Goal: Check status: Check status

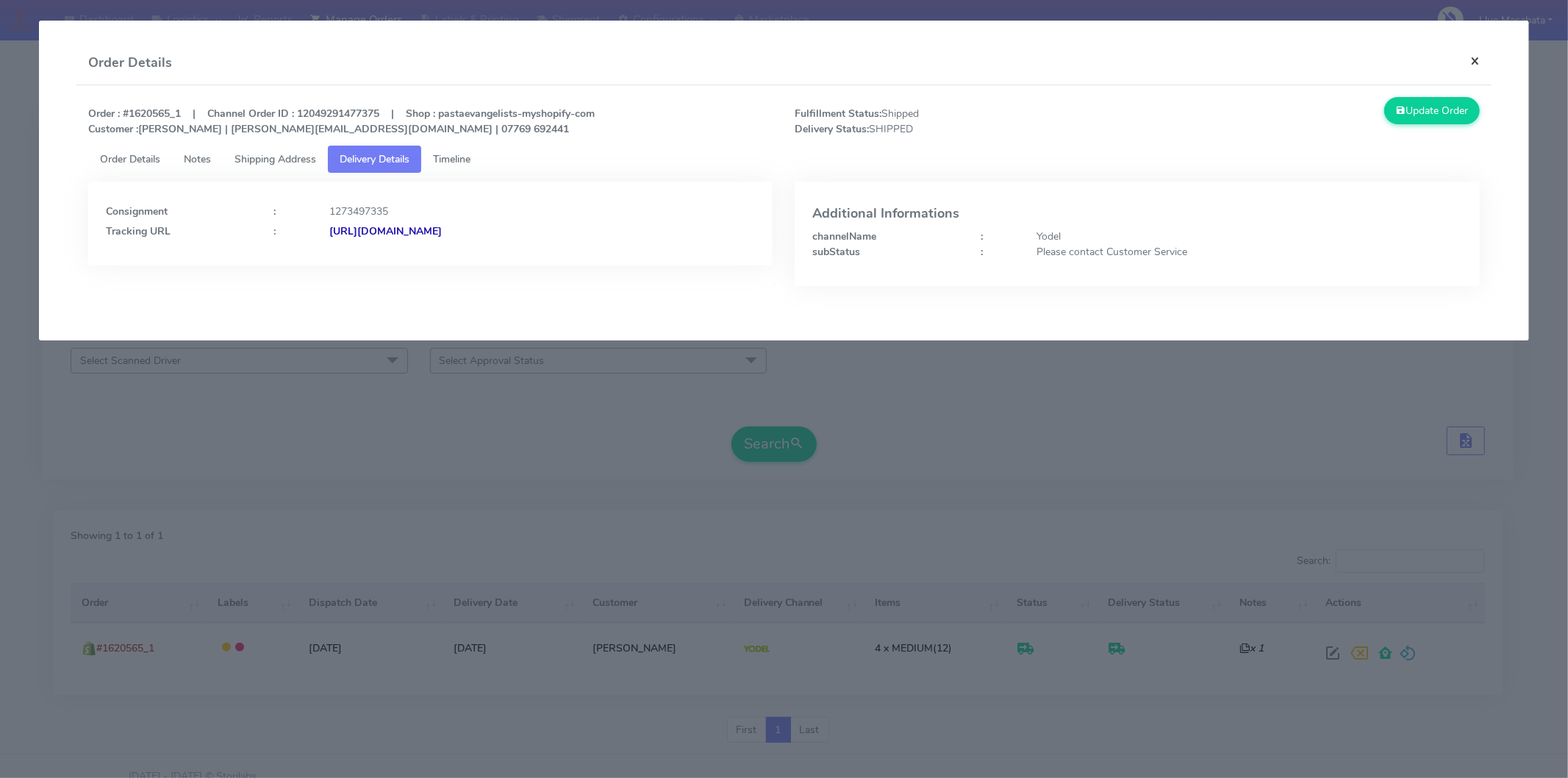
click at [1475, 42] on button "×" at bounding box center [1474, 61] width 33 height 39
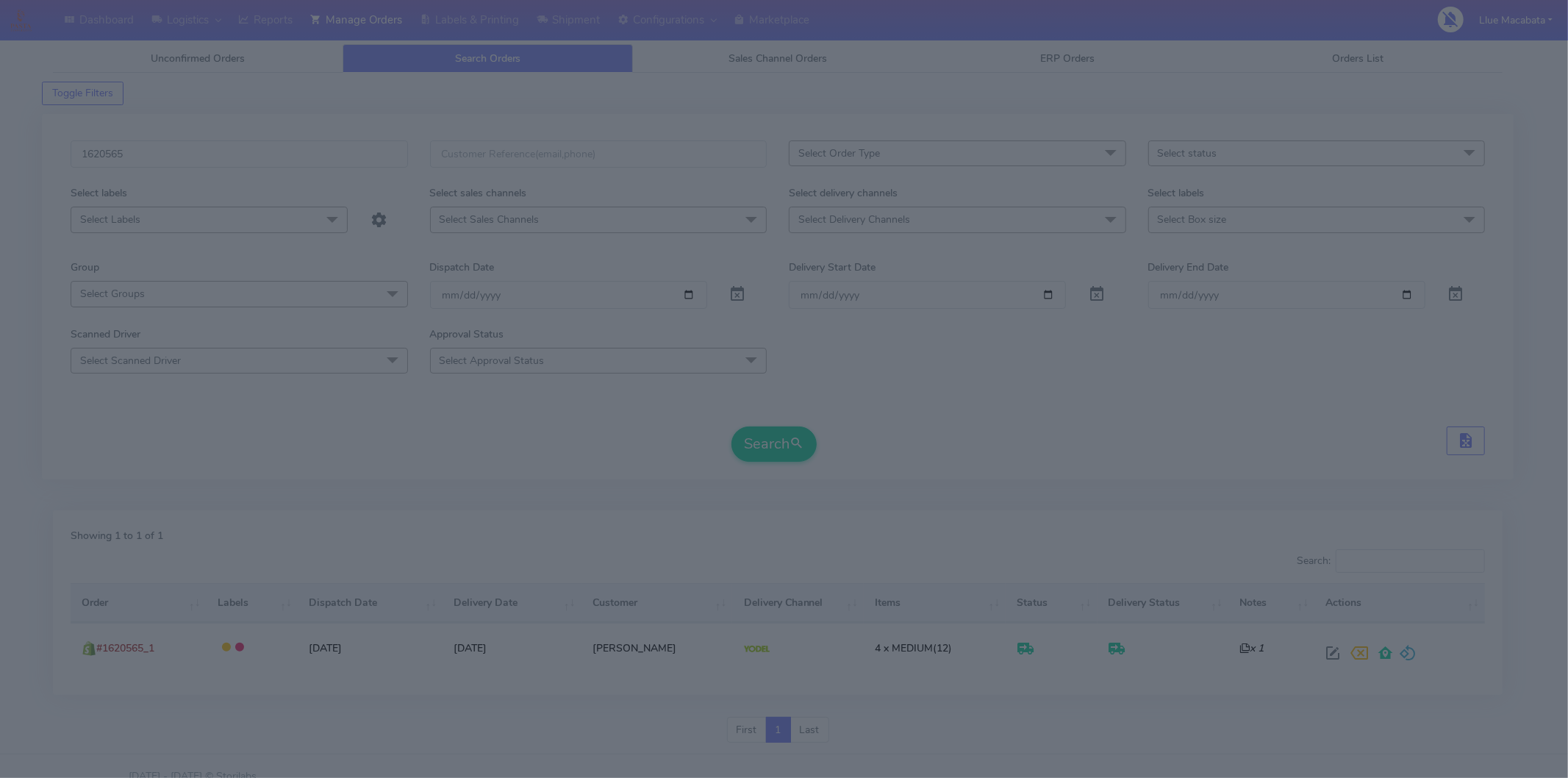
drag, startPoint x: 1468, startPoint y: 59, endPoint x: 1466, endPoint y: 74, distance: 15.1
click at [1467, 60] on div "Update Order" at bounding box center [1314, 44] width 354 height 40
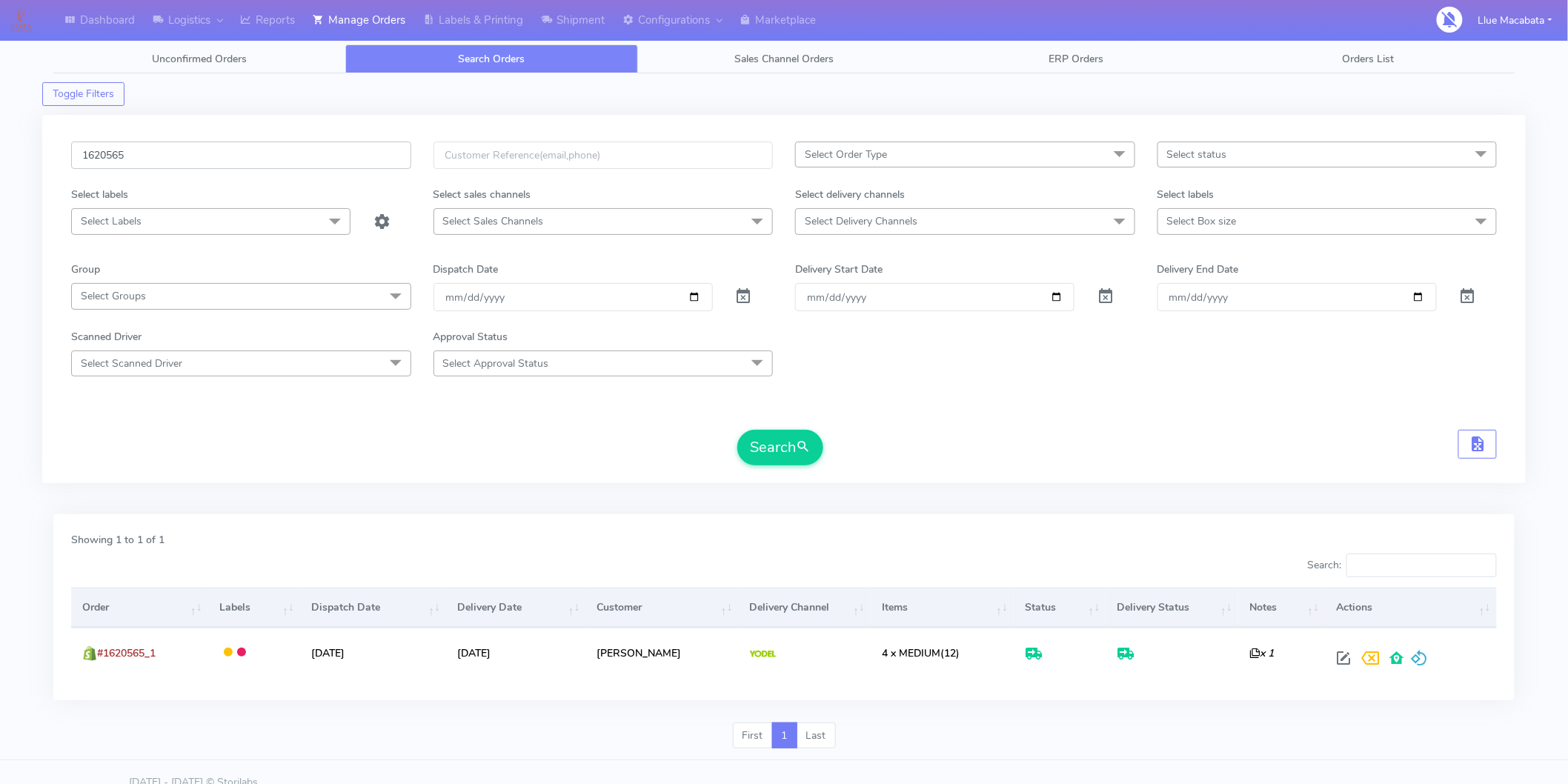
click at [205, 166] on input "1620565" at bounding box center [241, 155] width 340 height 27
paste input "19359"
type input "1619359"
click at [738, 430] on button "Search" at bounding box center [780, 448] width 86 height 36
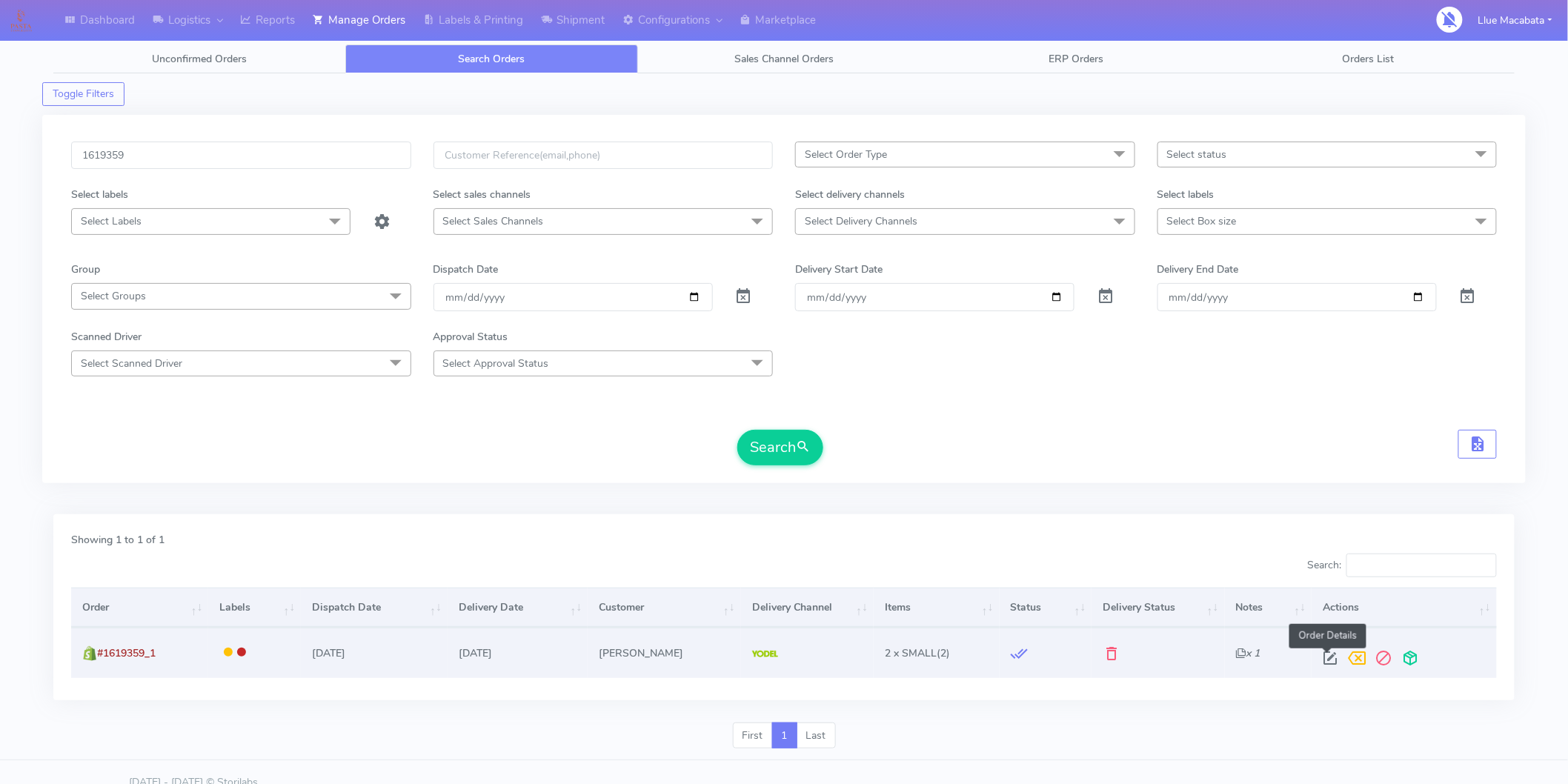
click at [1322, 655] on span at bounding box center [1330, 662] width 26 height 14
select select "5"
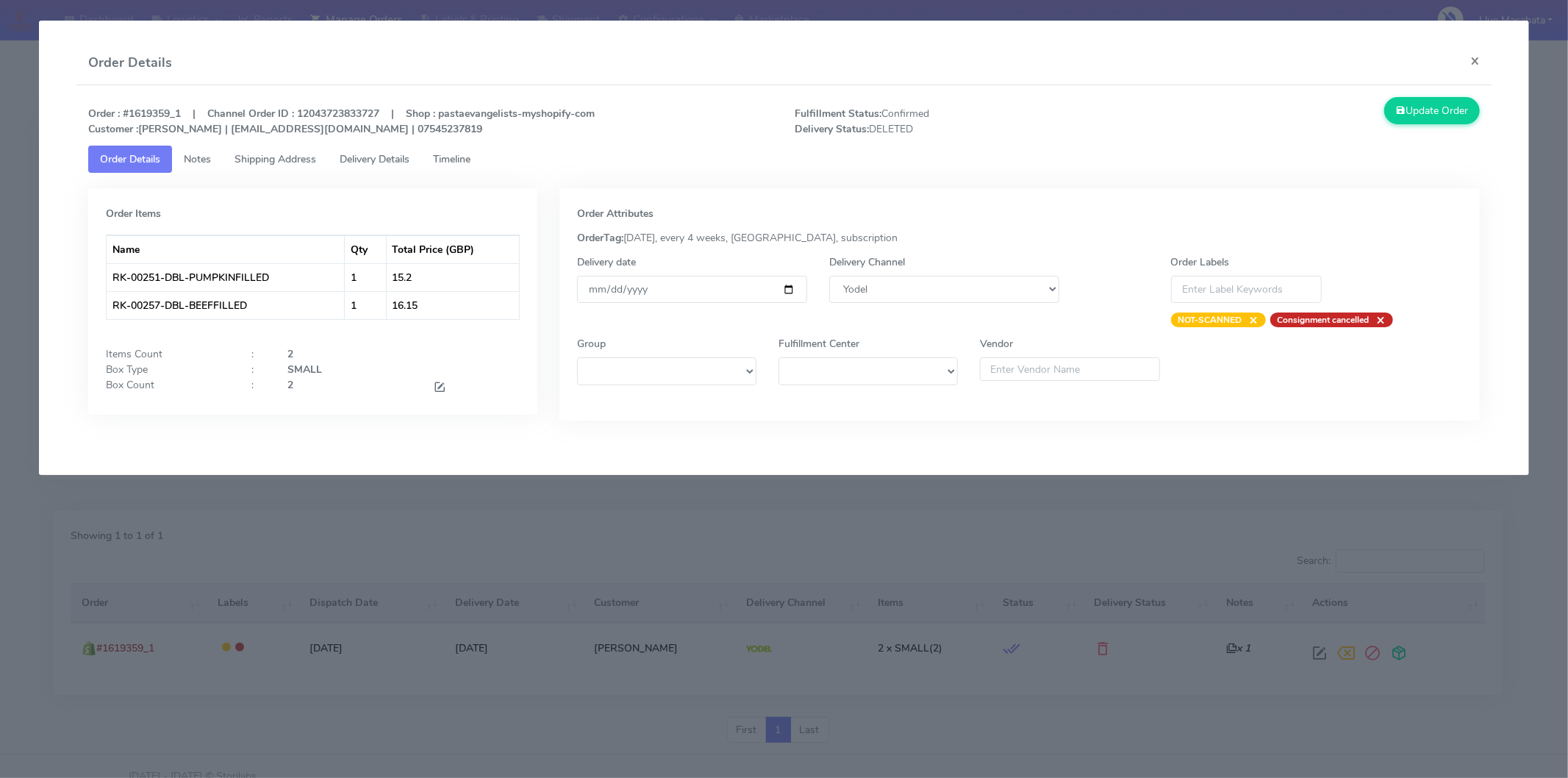
drag, startPoint x: 463, startPoint y: 165, endPoint x: 434, endPoint y: 164, distance: 29.0
click at [462, 164] on span "Timeline" at bounding box center [451, 159] width 38 height 14
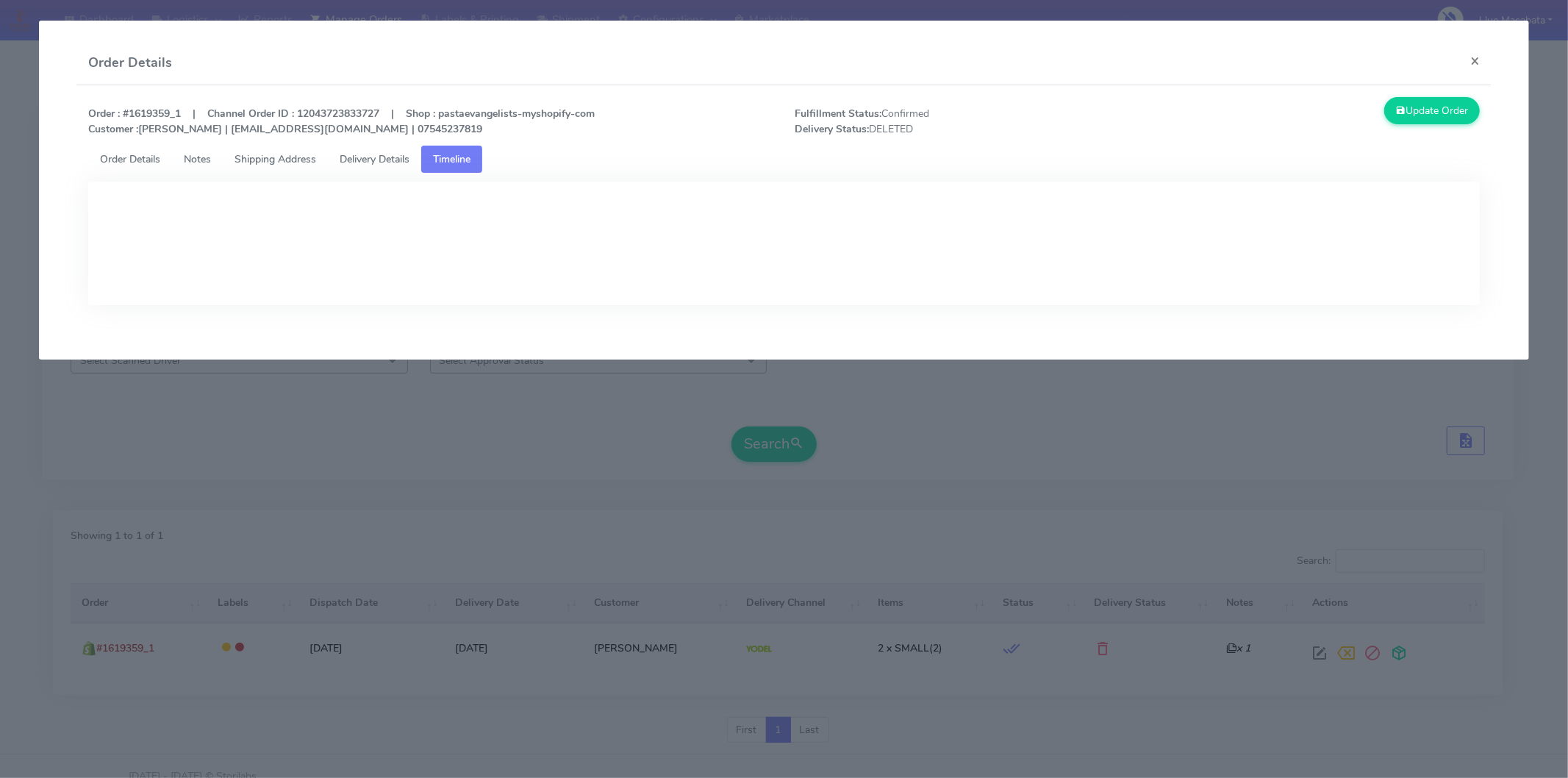
click at [388, 144] on div "Order : #1619359_1 | Channel Order ID : 12043723833727 | Shop : pastaevangelist…" at bounding box center [783, 121] width 1414 height 48
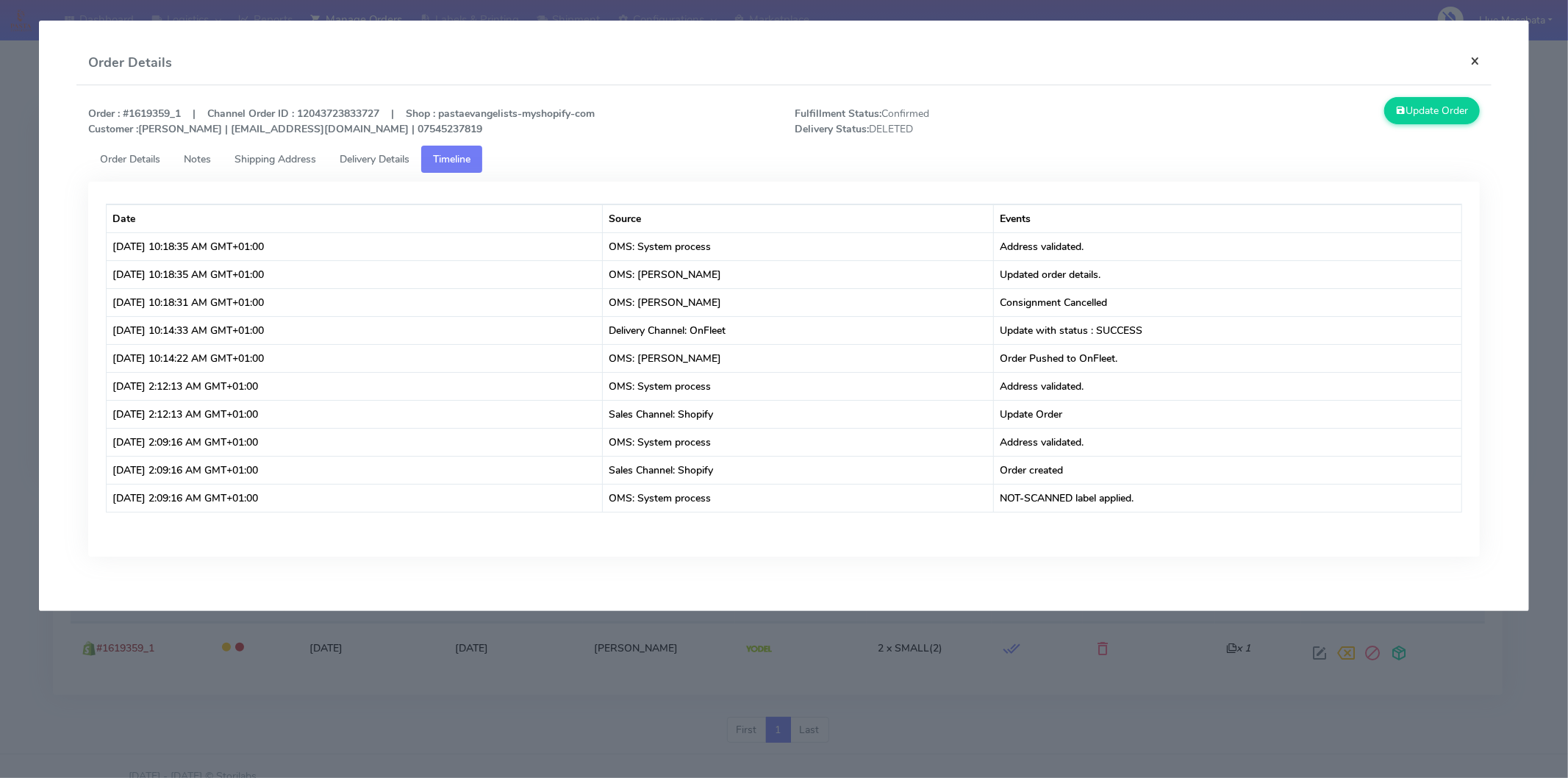
click at [1472, 72] on button "×" at bounding box center [1474, 61] width 33 height 39
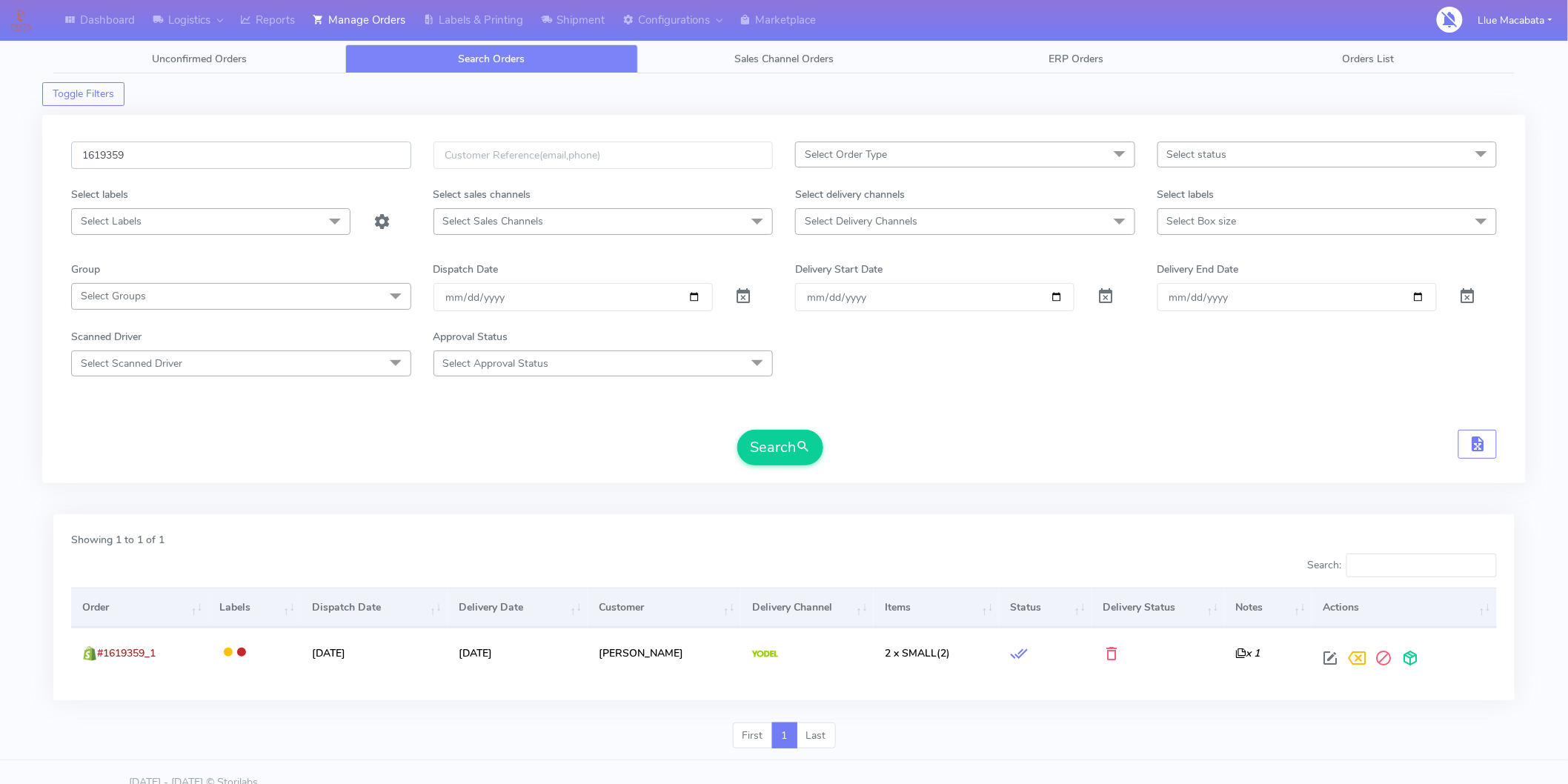
click at [145, 163] on input "1619359" at bounding box center [241, 155] width 340 height 27
paste input "160"
type input "1619160"
drag, startPoint x: 783, startPoint y: 450, endPoint x: 687, endPoint y: 456, distance: 96.2
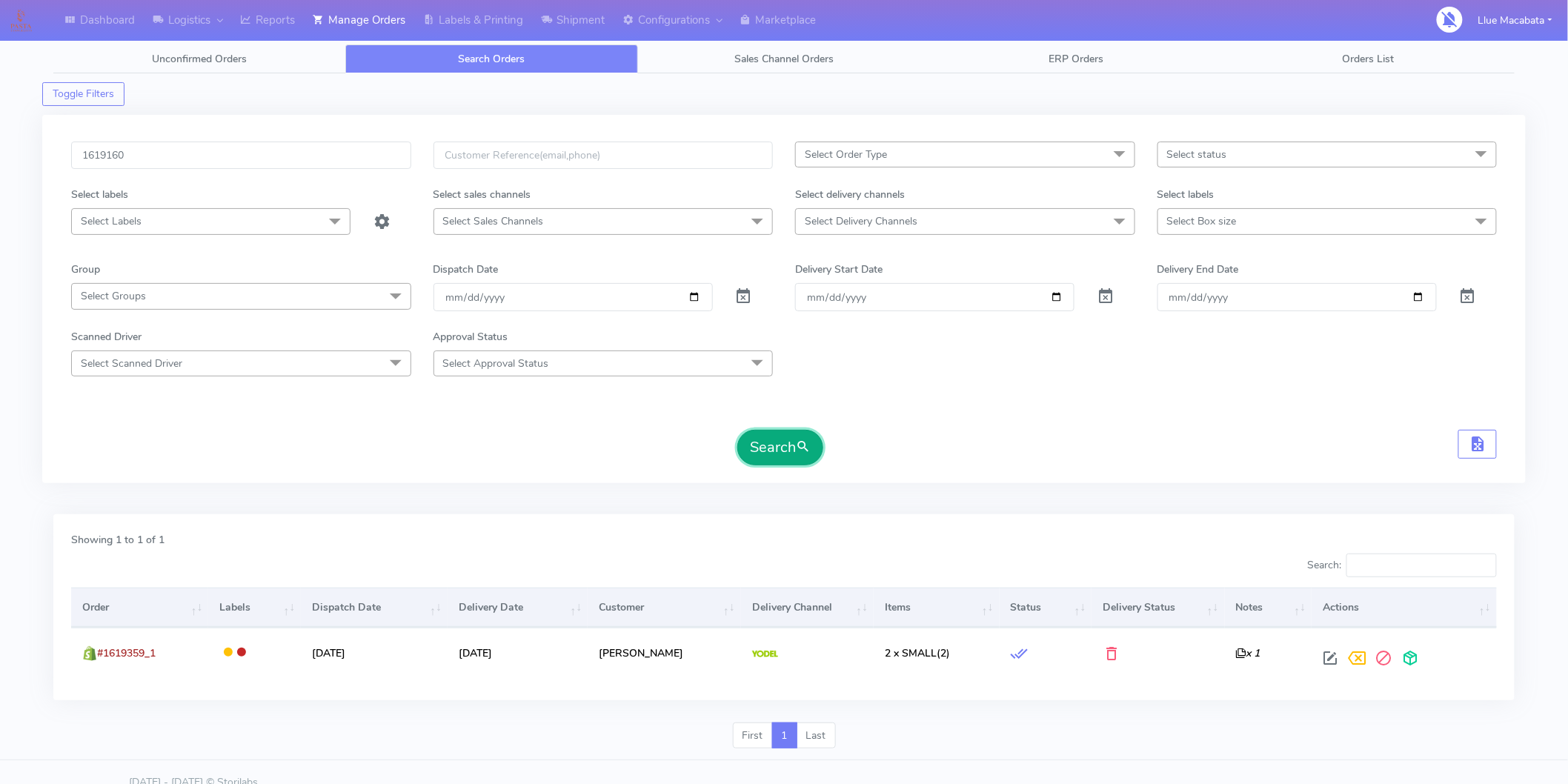
click at [784, 450] on button "Search" at bounding box center [780, 448] width 86 height 36
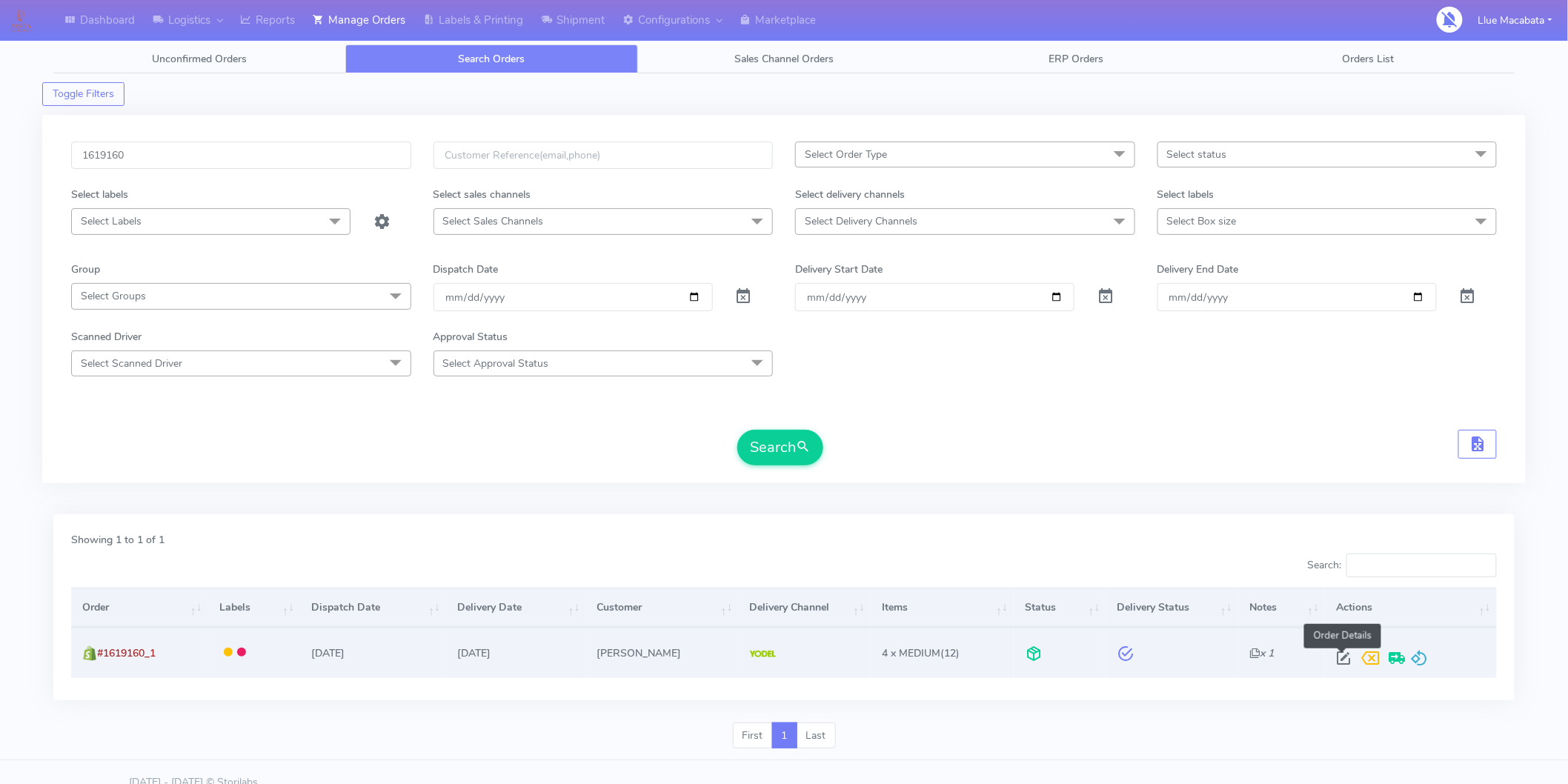
click at [1341, 656] on span at bounding box center [1343, 662] width 26 height 14
select select "5"
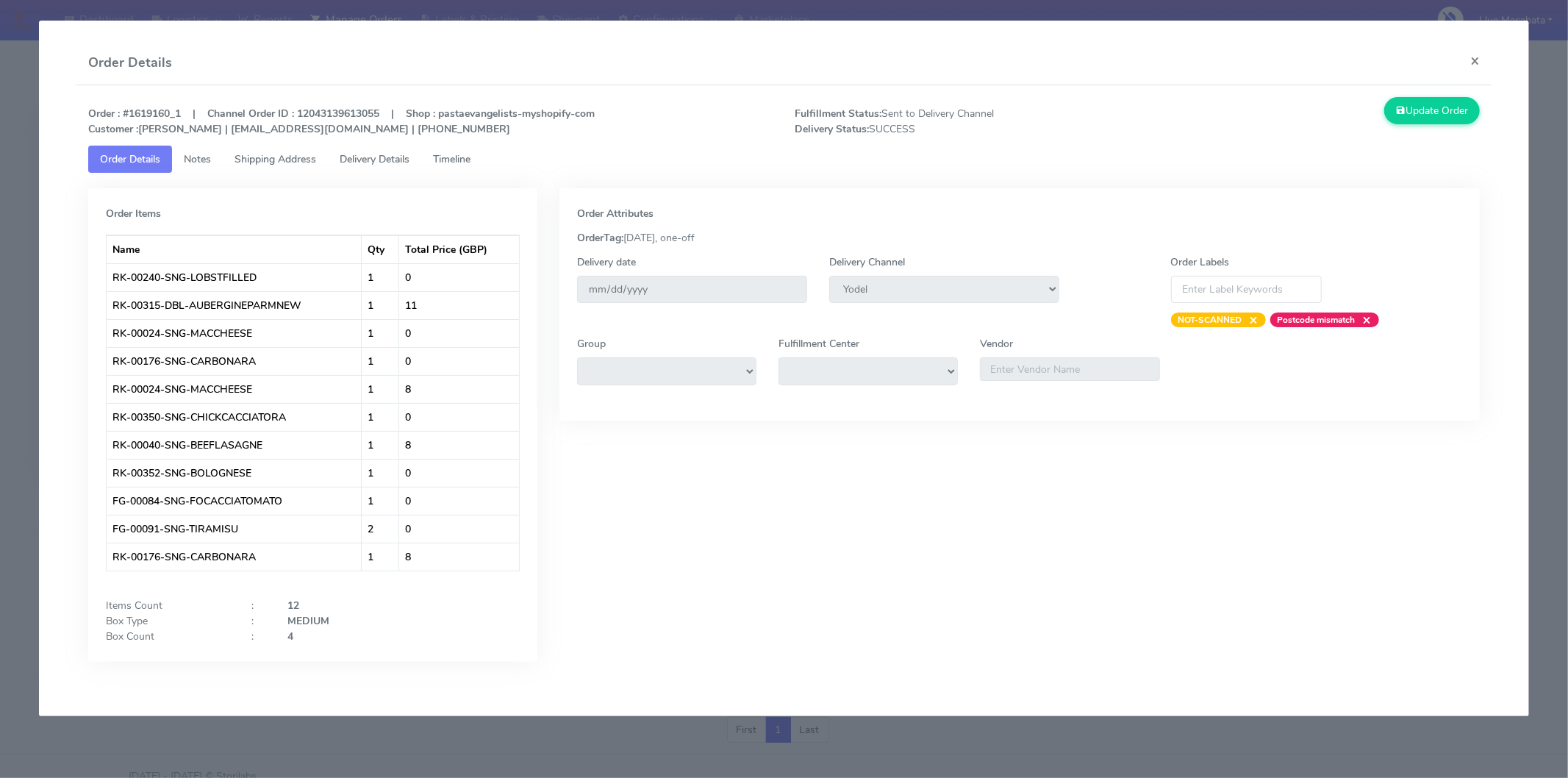
click at [470, 164] on span "Timeline" at bounding box center [451, 159] width 38 height 14
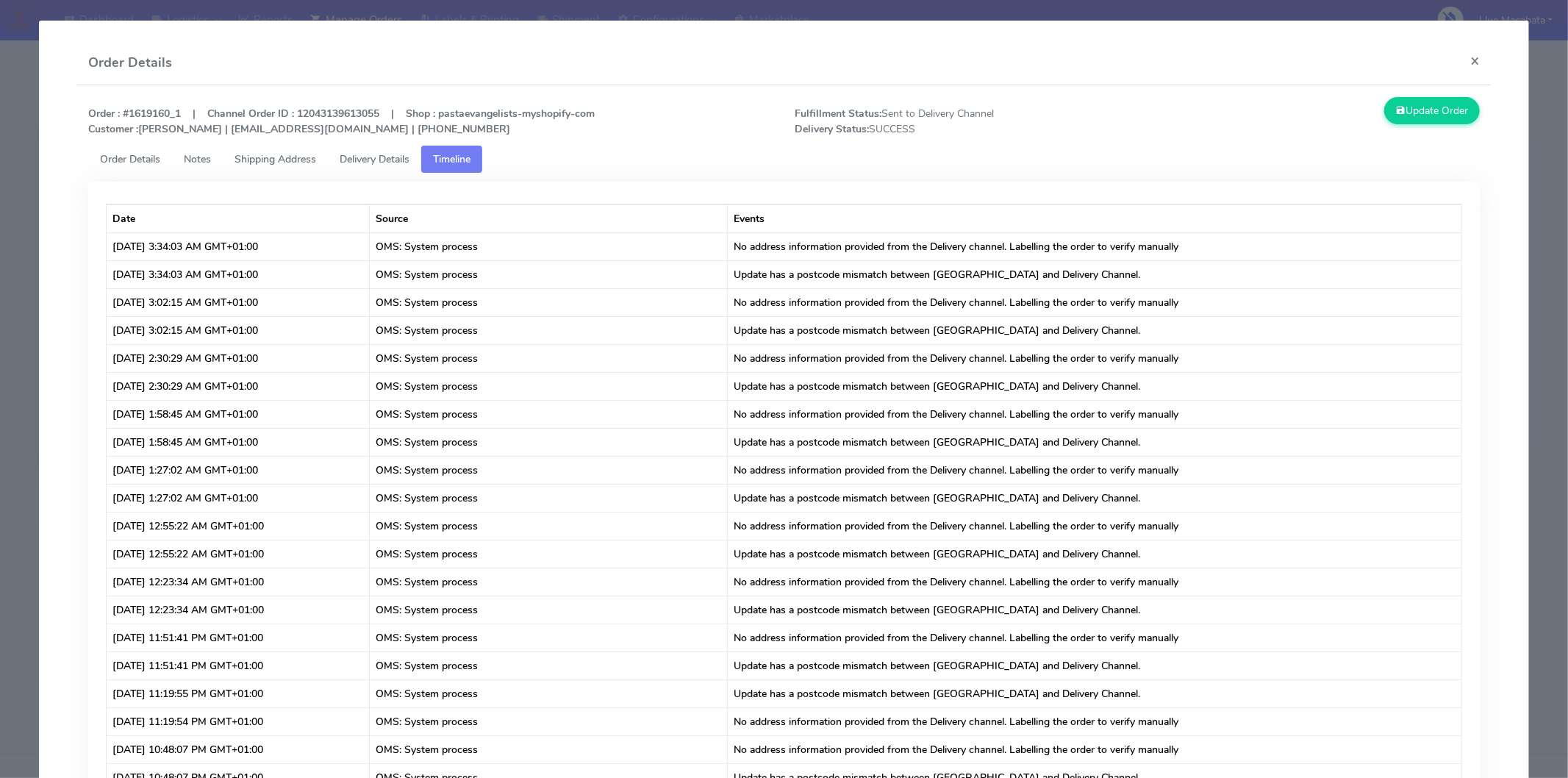
click at [404, 155] on span "Delivery Details" at bounding box center [374, 159] width 70 height 14
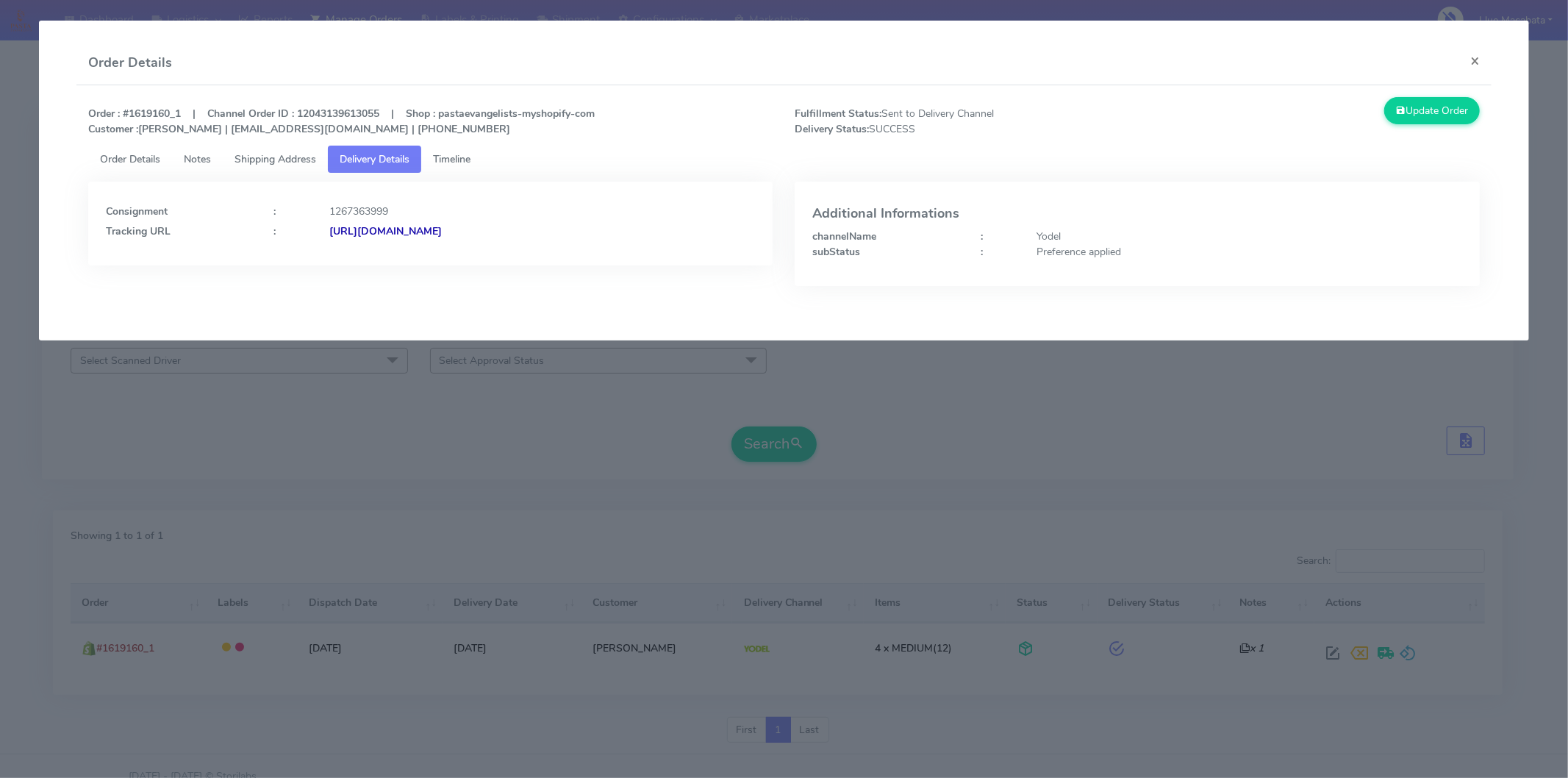
click at [442, 228] on strong "[URL][DOMAIN_NAME]" at bounding box center [385, 231] width 112 height 14
click at [1475, 62] on button "×" at bounding box center [1474, 61] width 33 height 39
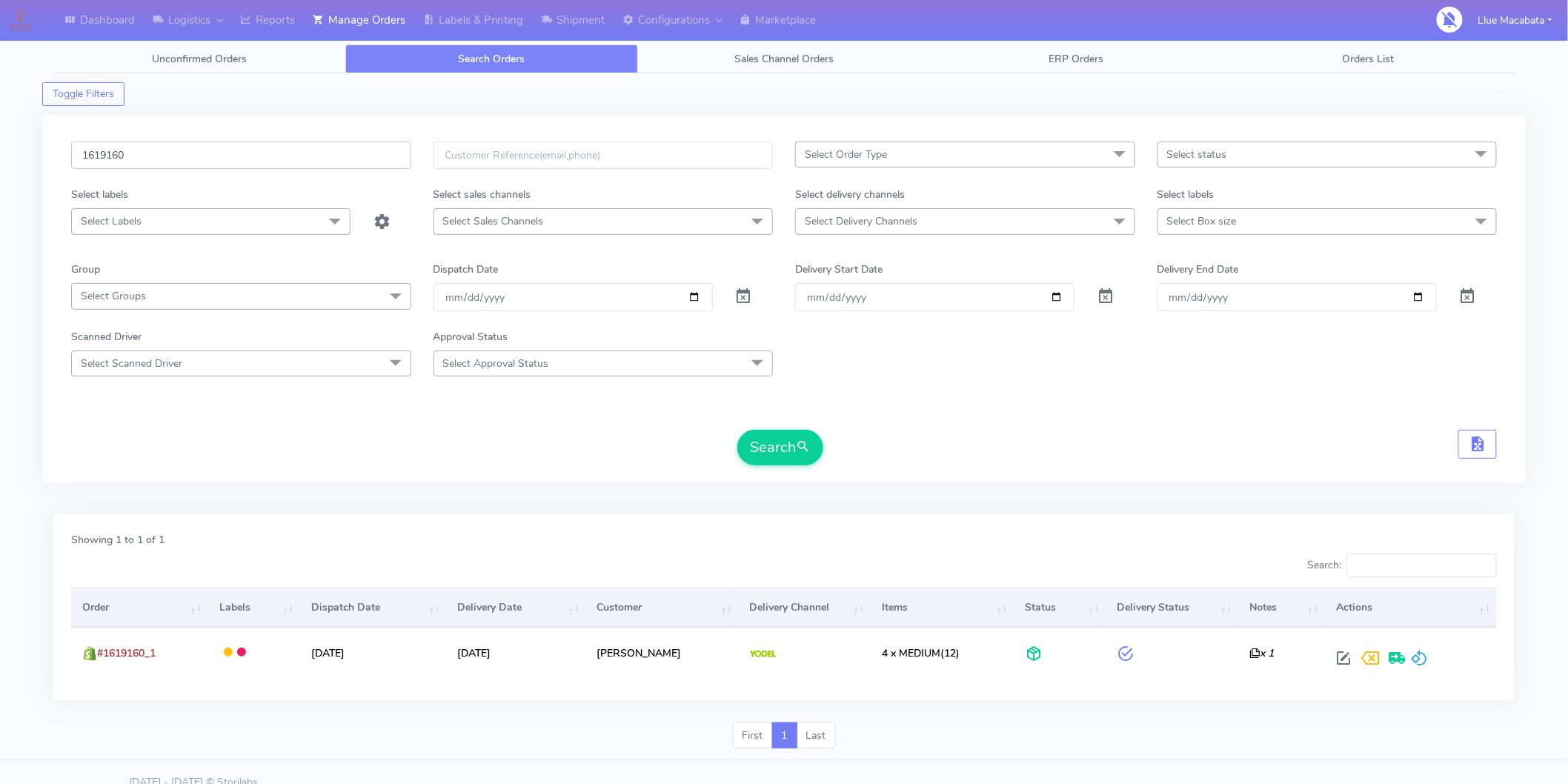
click at [150, 150] on input "1619160" at bounding box center [241, 155] width 340 height 27
paste input "21343"
type input "1621343"
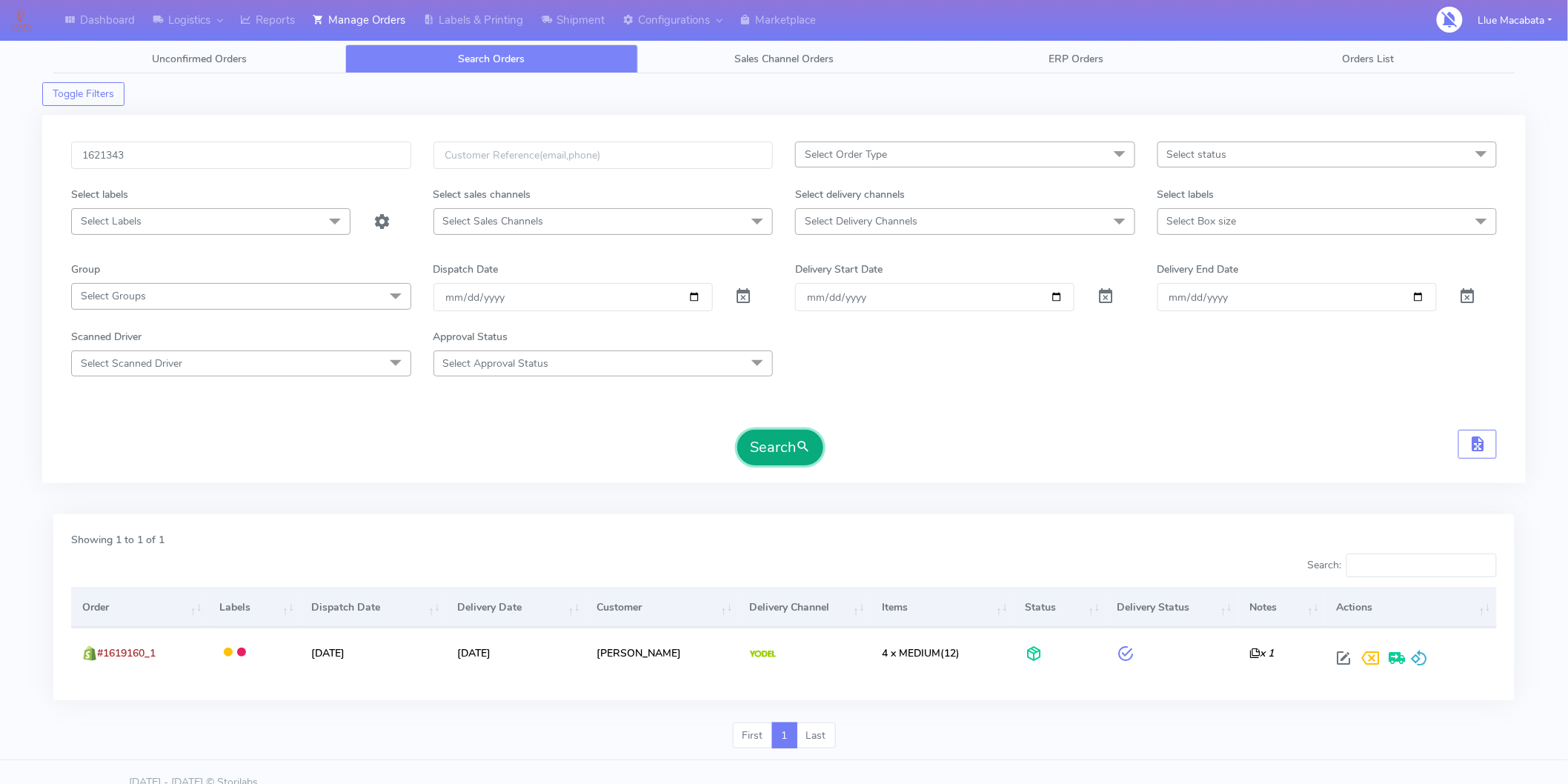
click at [775, 430] on button "Search" at bounding box center [780, 448] width 86 height 36
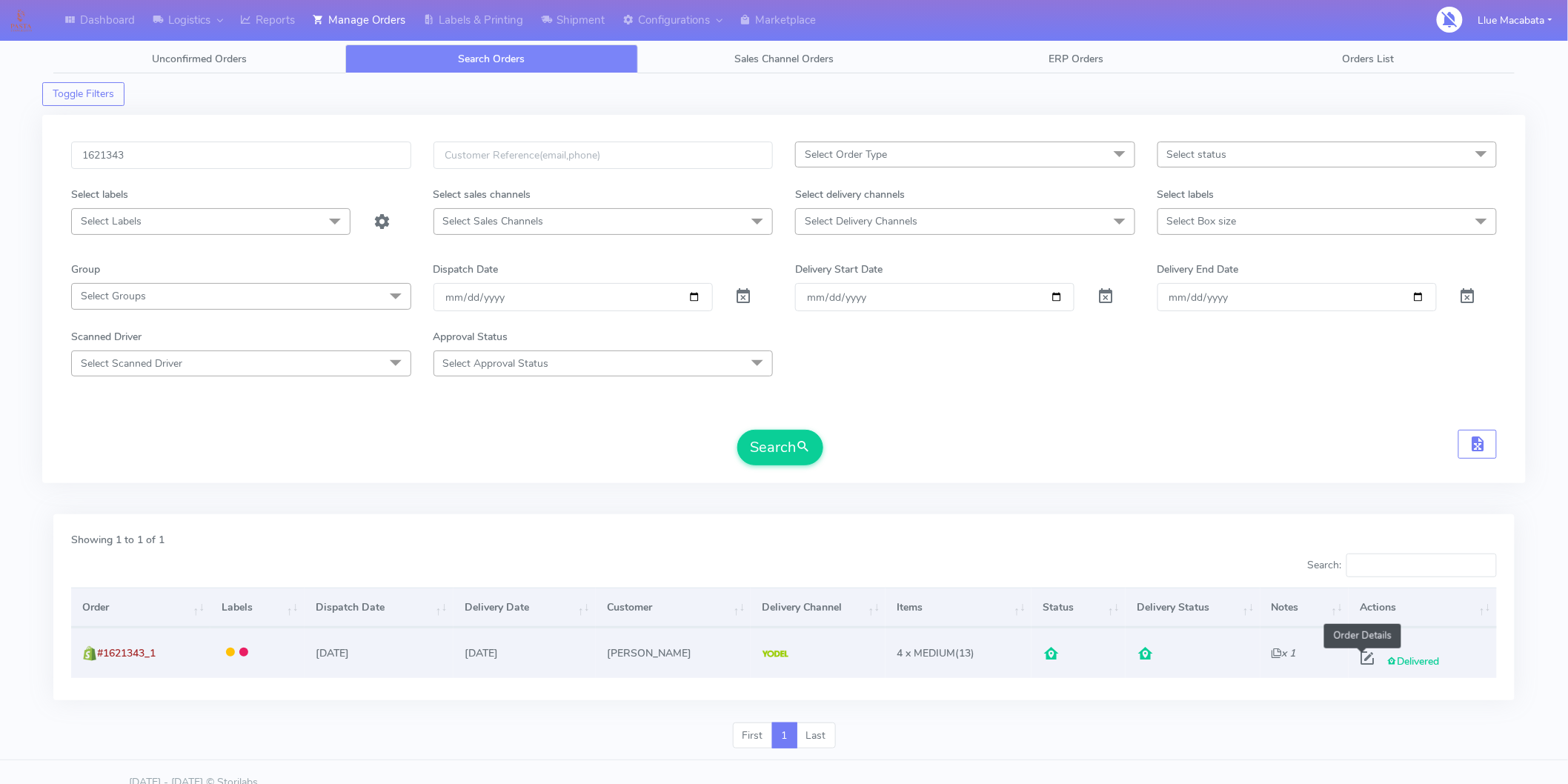
click at [1360, 655] on span at bounding box center [1367, 662] width 26 height 14
select select "5"
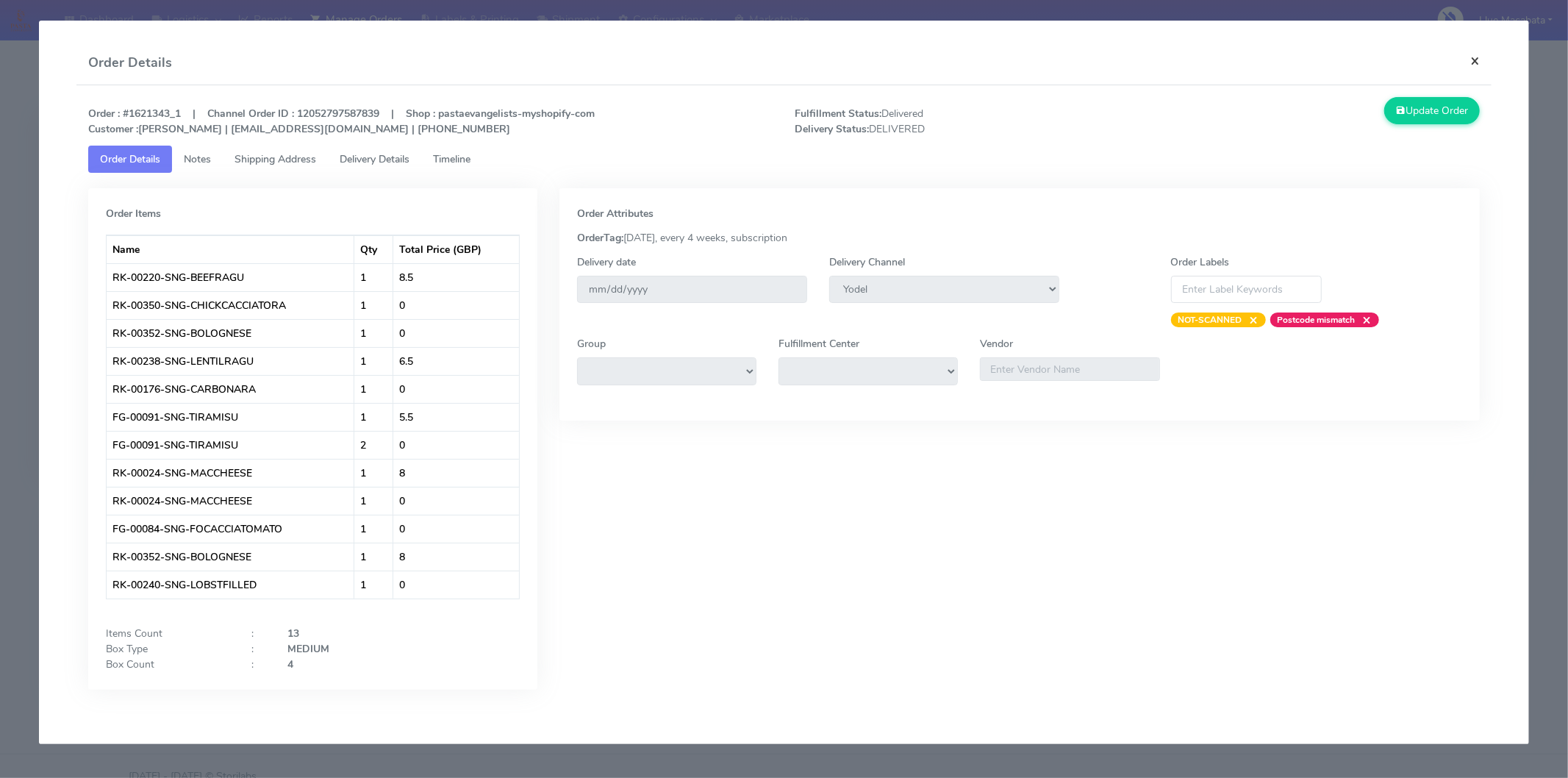
click at [1475, 61] on button "×" at bounding box center [1474, 61] width 33 height 39
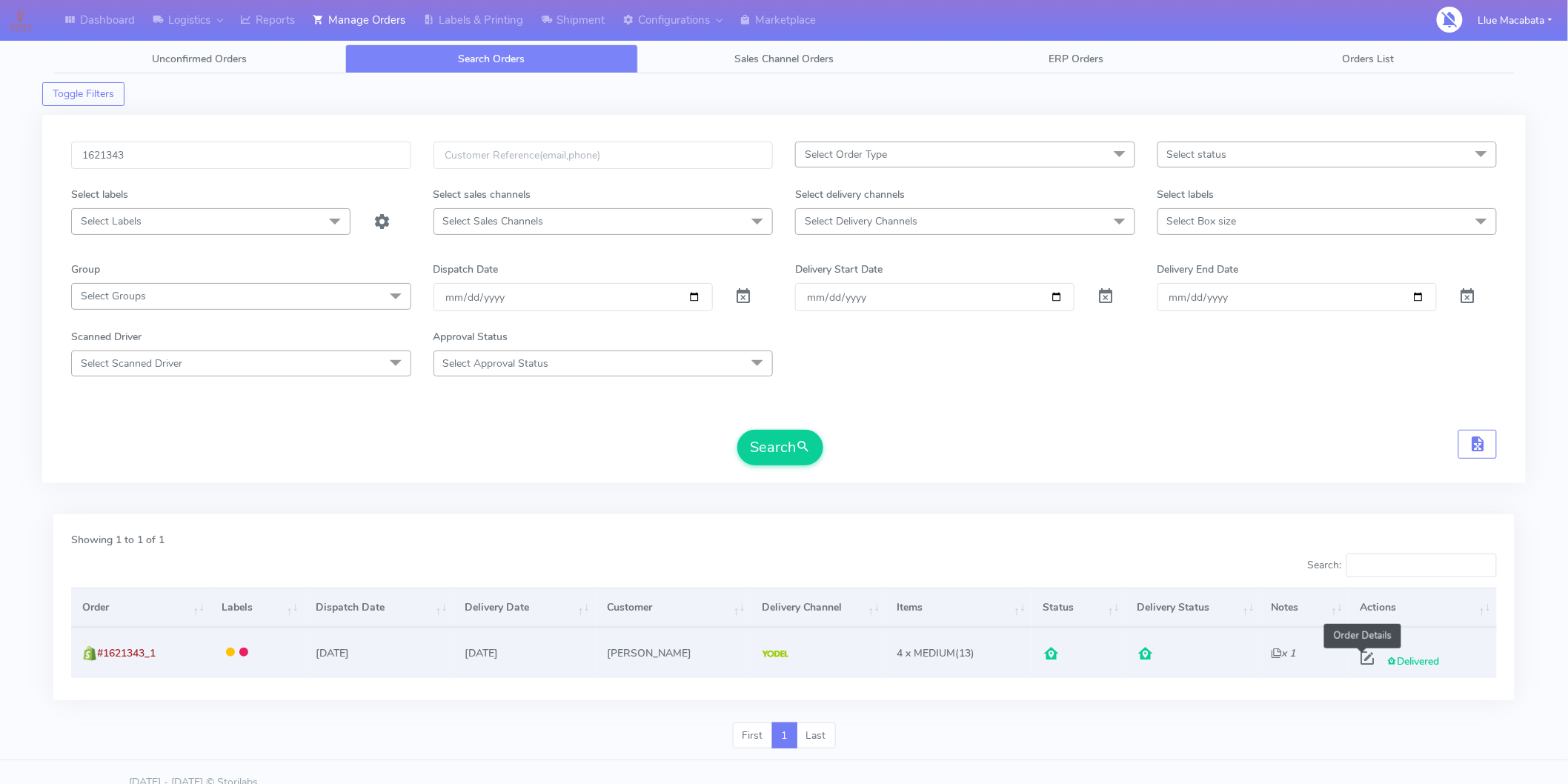
click at [1353, 655] on span at bounding box center [1367, 662] width 26 height 14
select select "5"
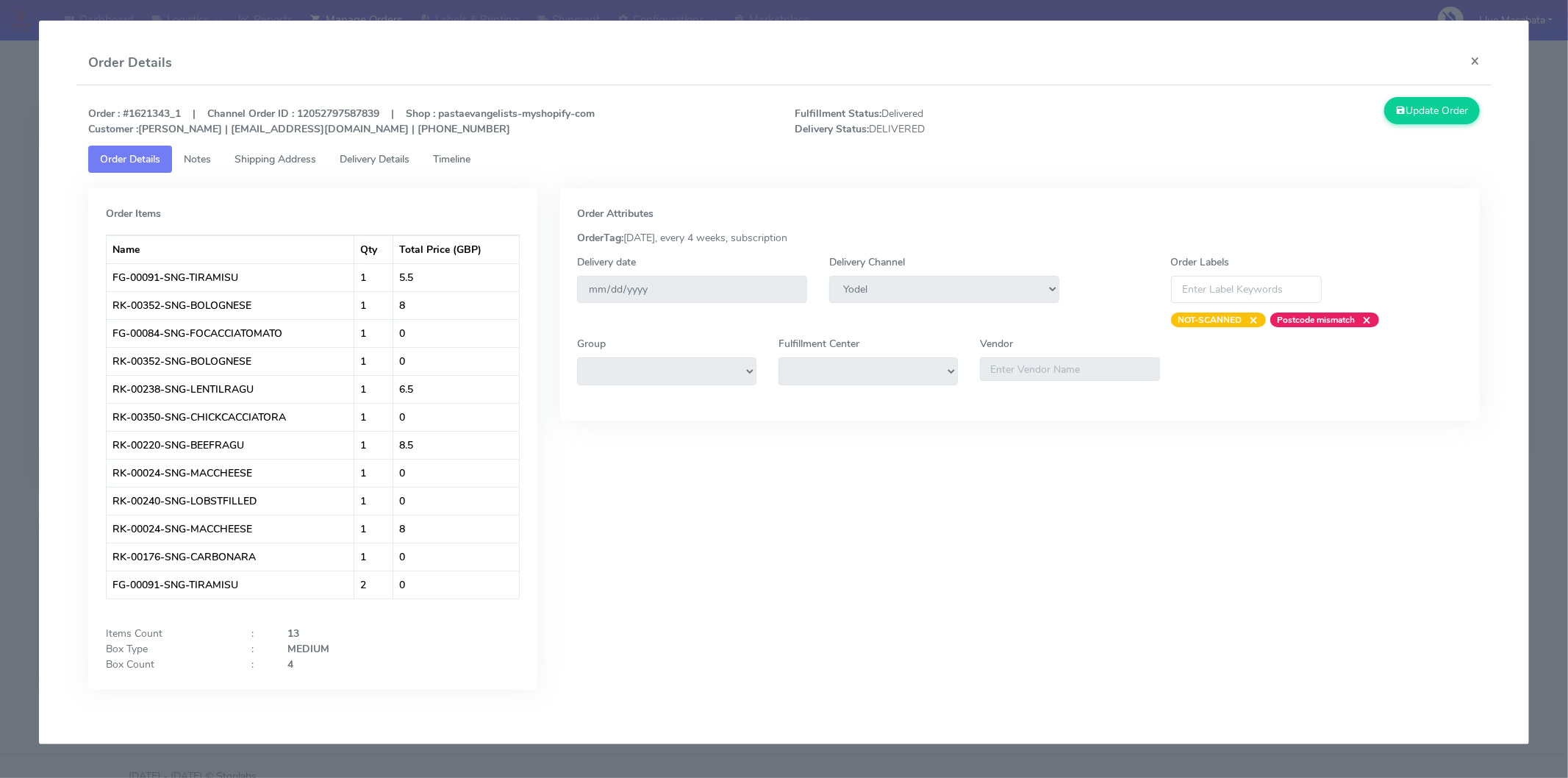
click at [464, 157] on span "Timeline" at bounding box center [451, 159] width 38 height 14
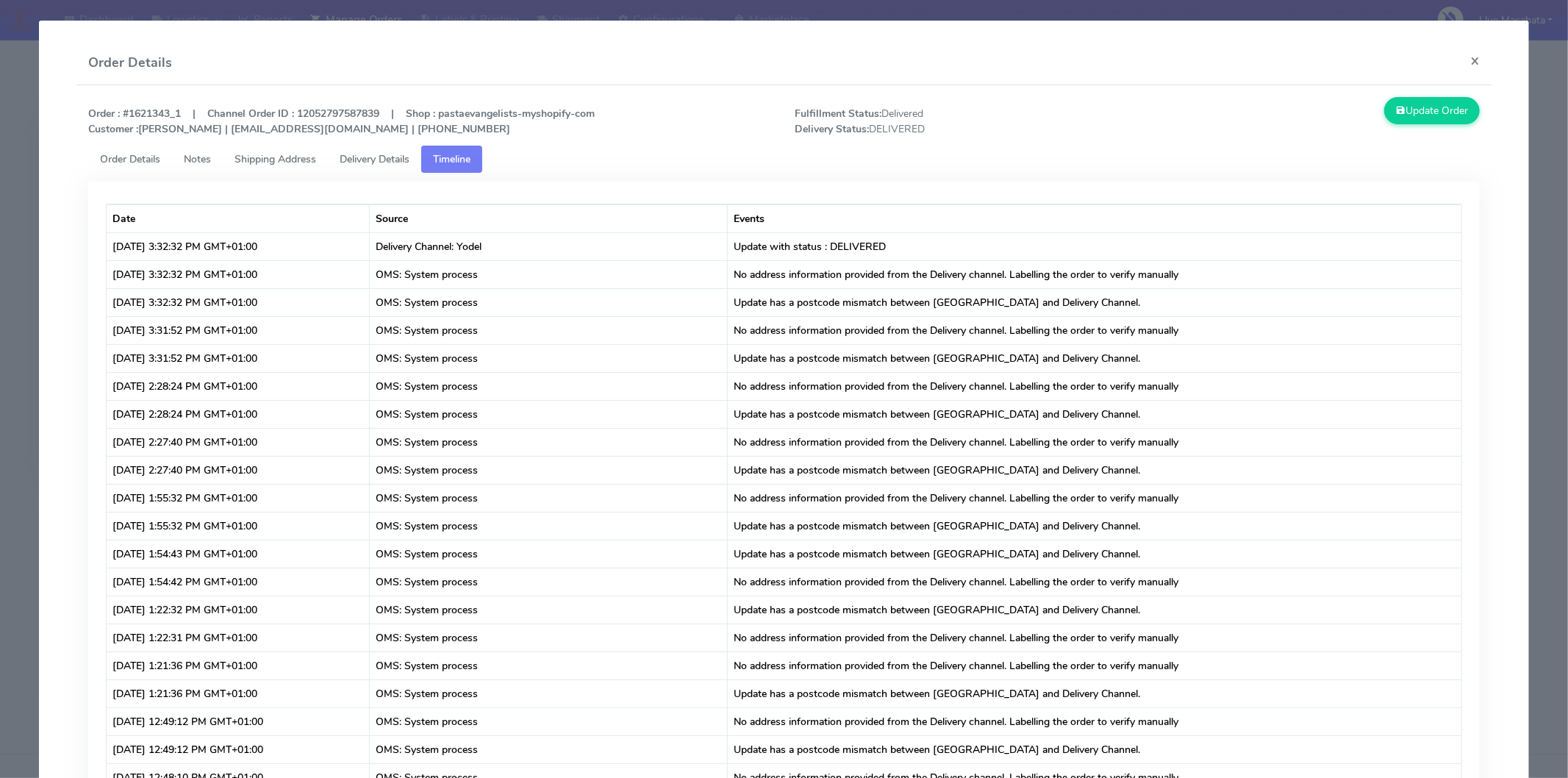
click at [365, 168] on link "Delivery Details" at bounding box center [374, 158] width 93 height 27
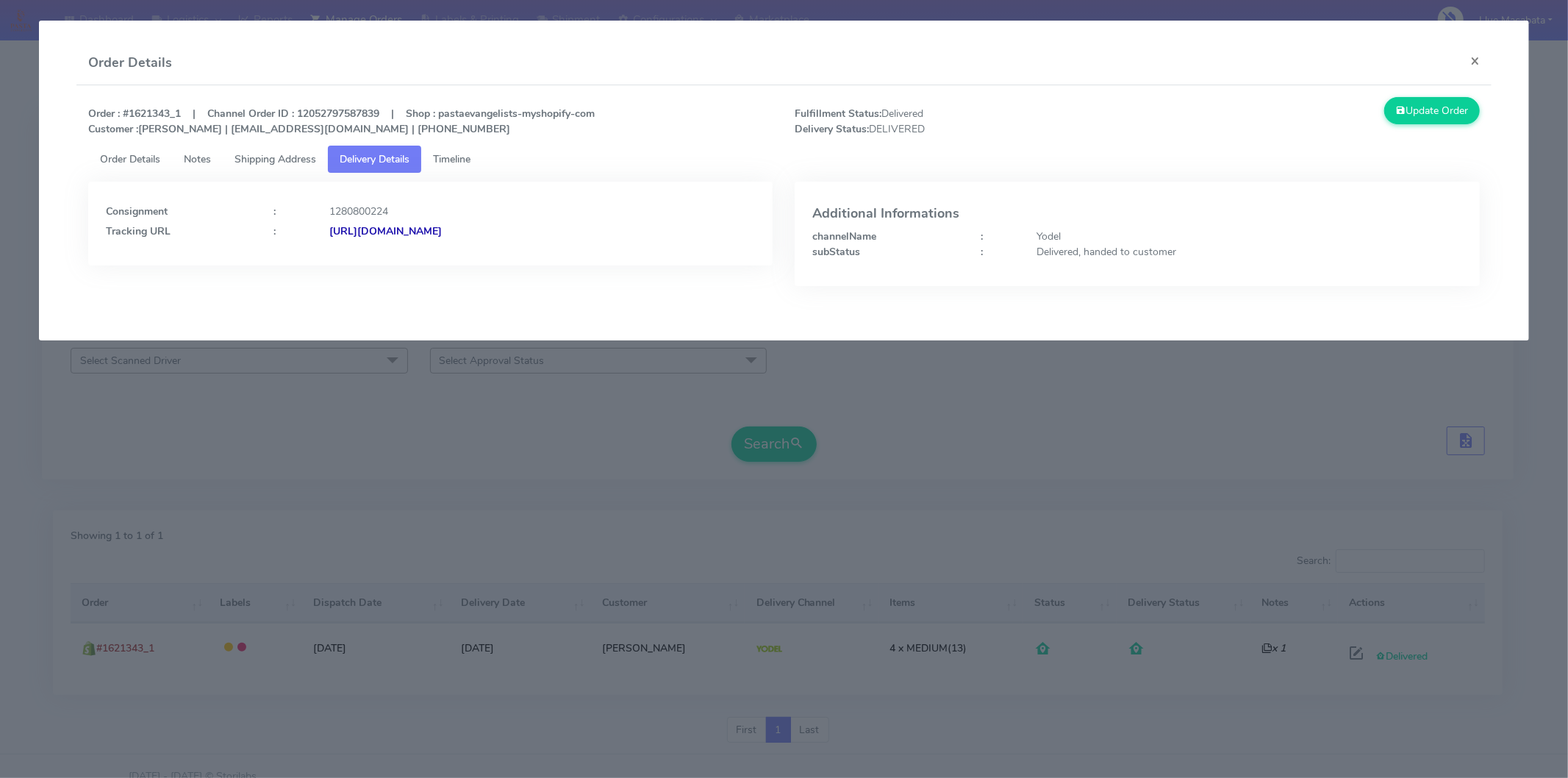
click at [442, 231] on strong "[URL][DOMAIN_NAME]" at bounding box center [385, 231] width 112 height 14
